Goal: Find specific page/section: Find specific page/section

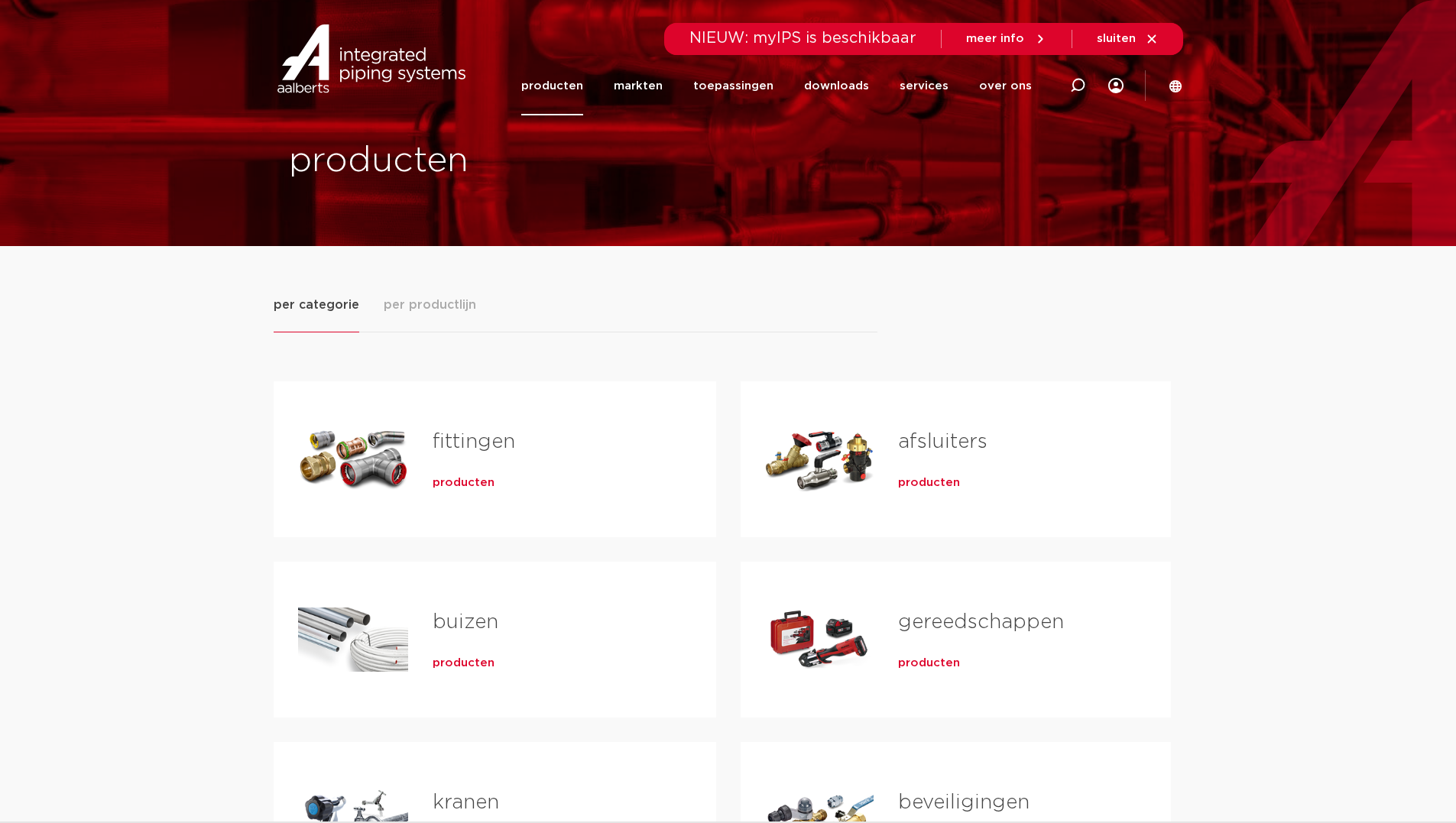
click at [449, 476] on span "producten" at bounding box center [464, 482] width 62 height 15
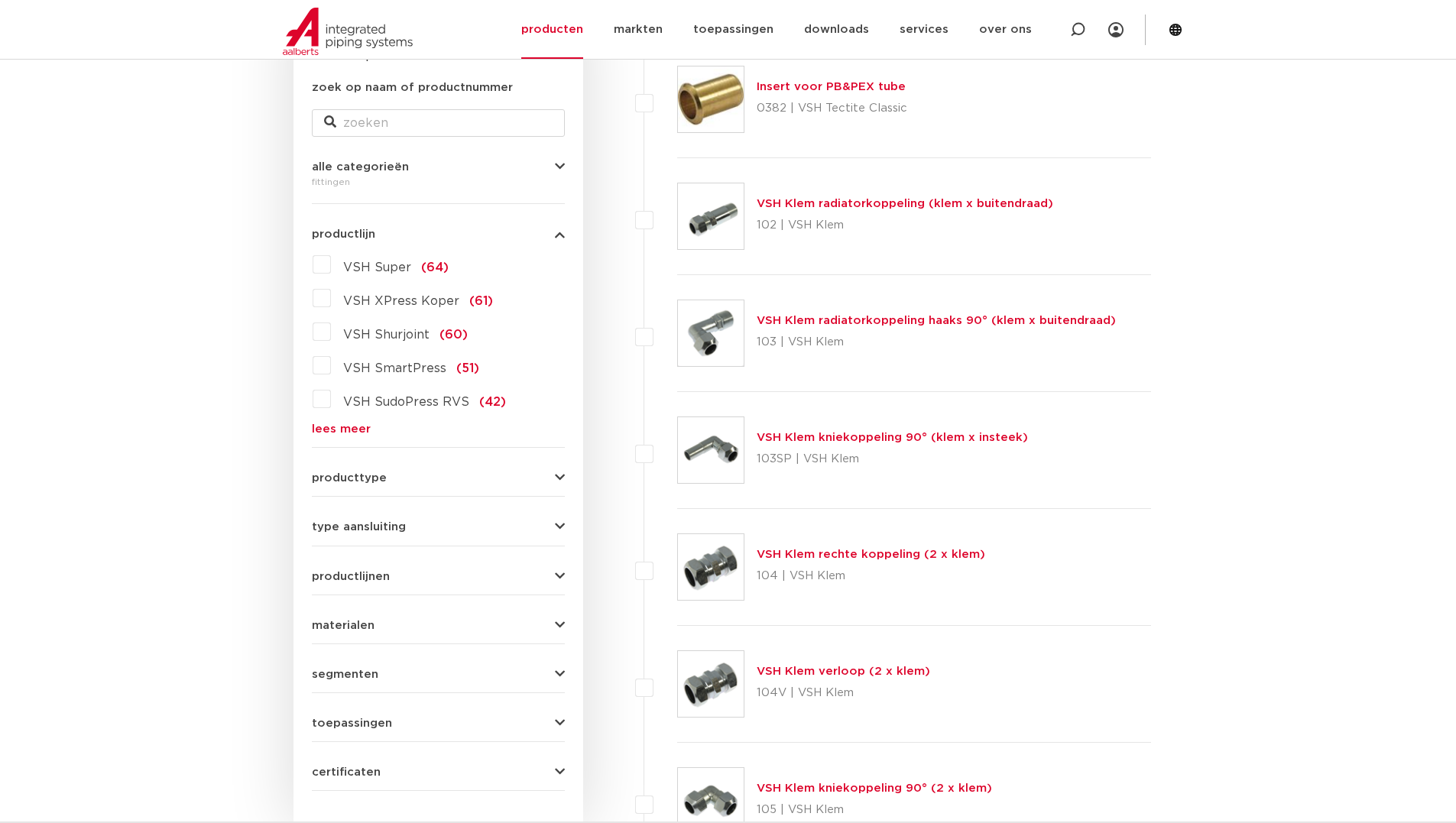
scroll to position [382, 0]
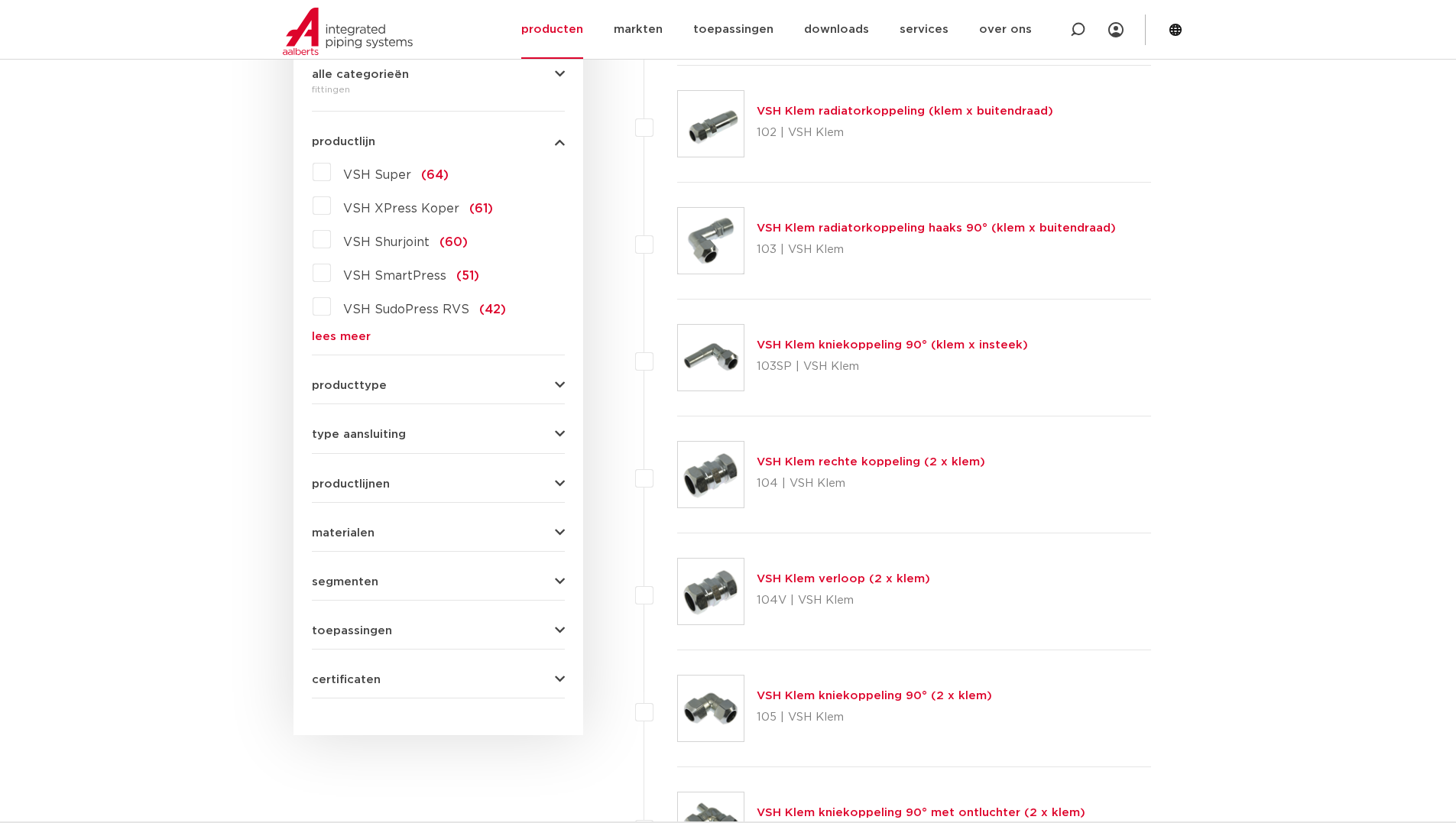
click at [348, 336] on link "lees meer" at bounding box center [438, 336] width 253 height 11
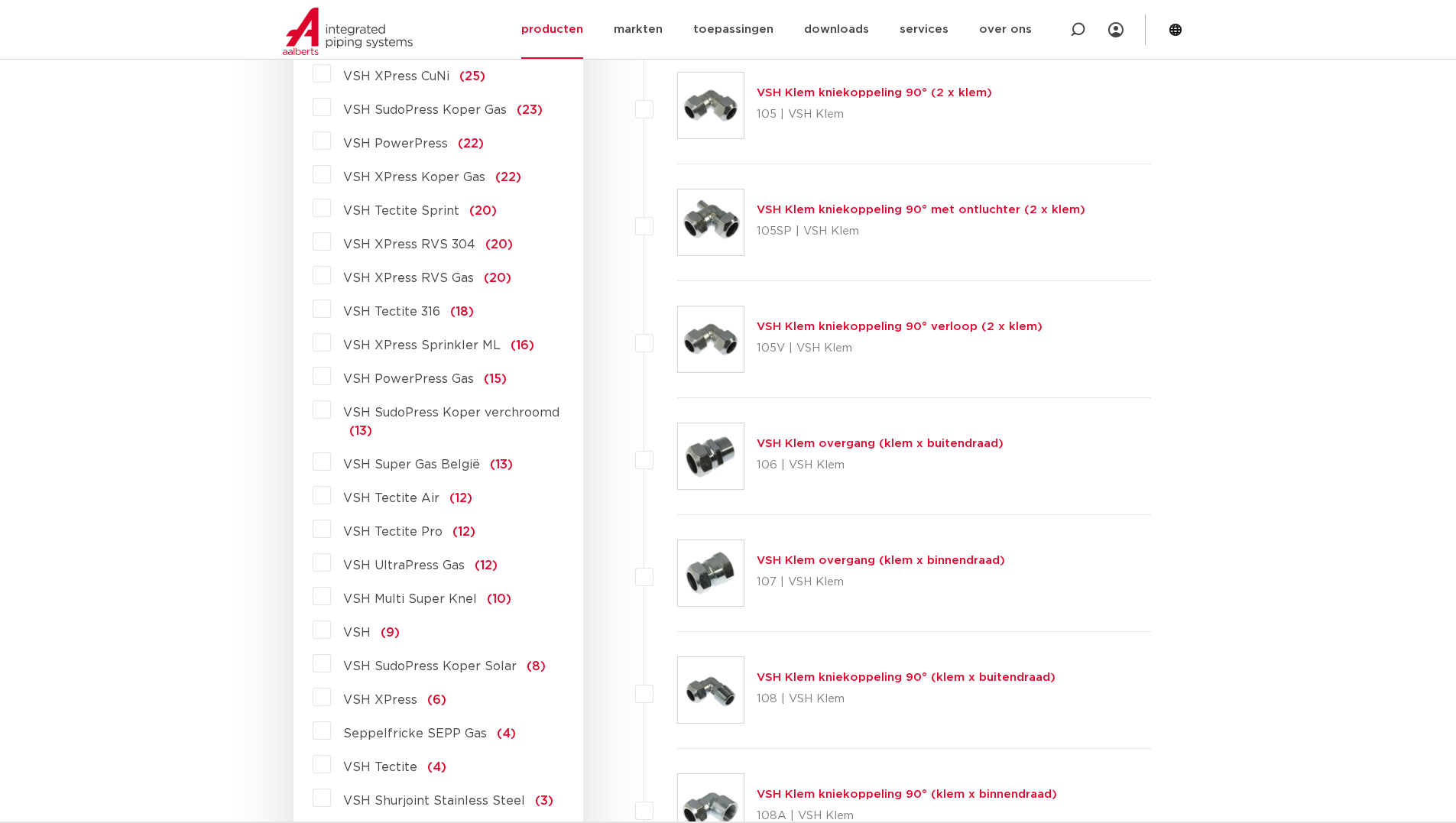
scroll to position [993, 0]
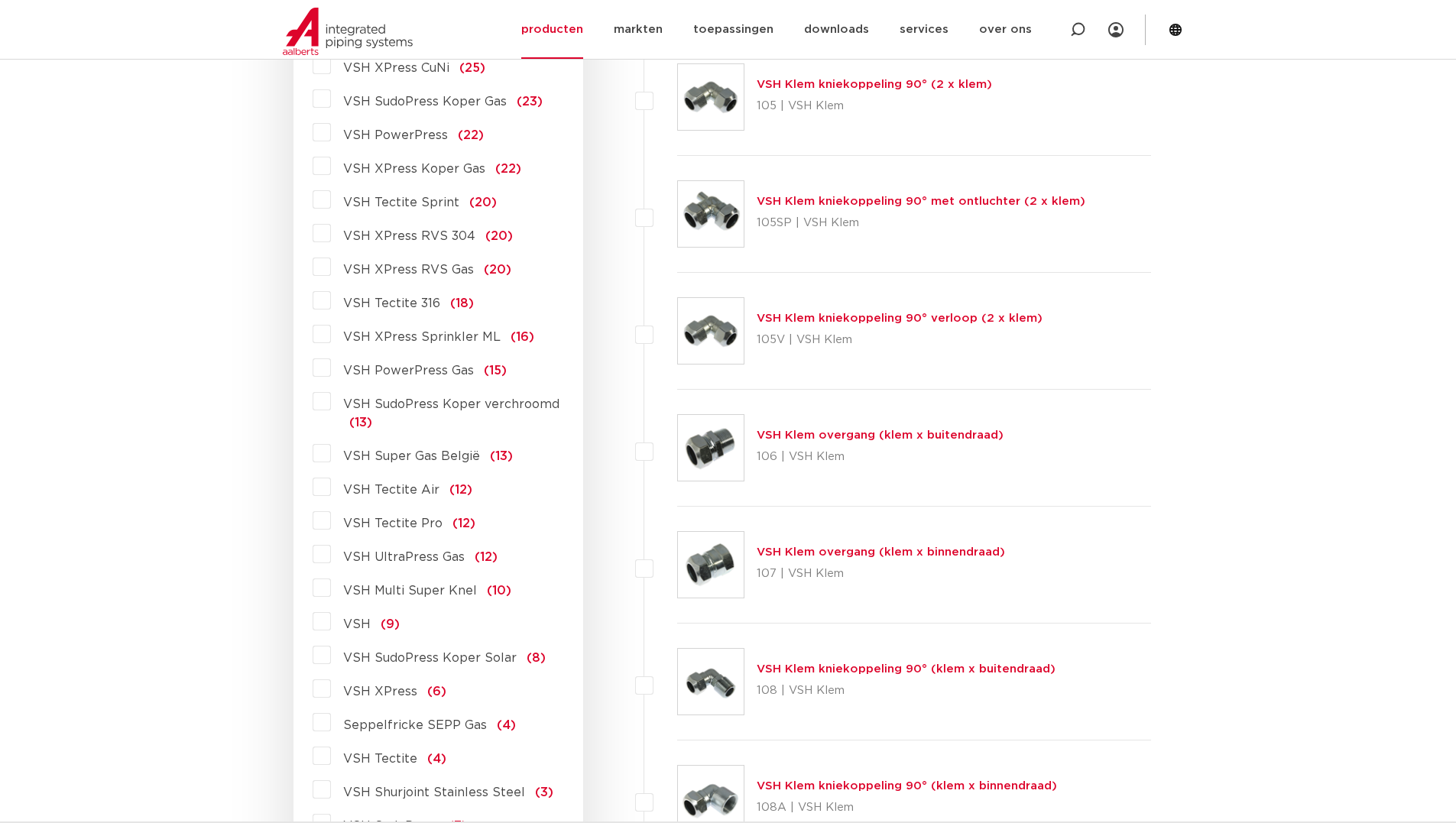
click at [361, 373] on span "VSH PowerPress Gas" at bounding box center [408, 371] width 131 height 12
click at [0, 0] on input "VSH PowerPress Gas (15)" at bounding box center [0, 0] width 0 height 0
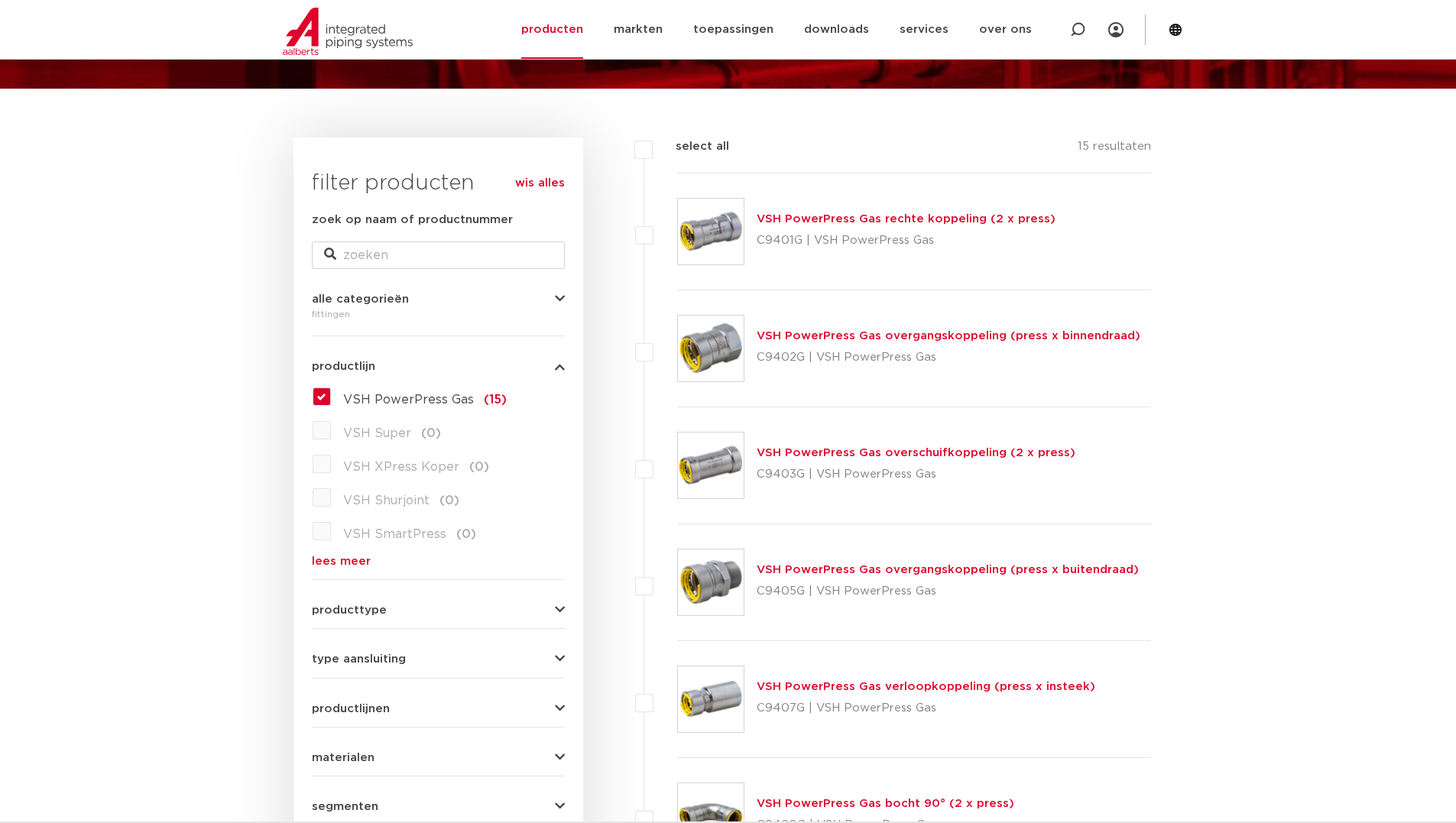
scroll to position [153, 0]
